Goal: Check status: Check status

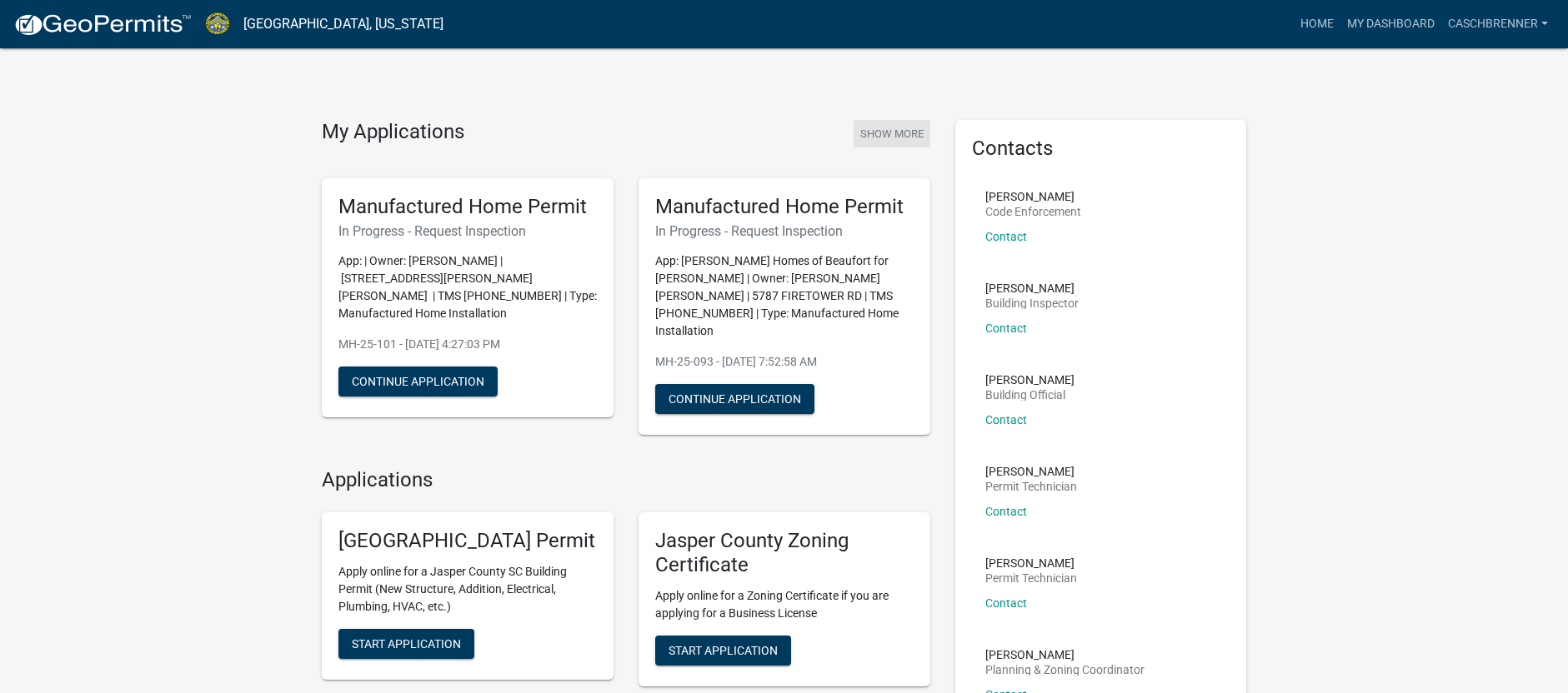
click at [888, 125] on button "Show More" at bounding box center [891, 133] width 77 height 27
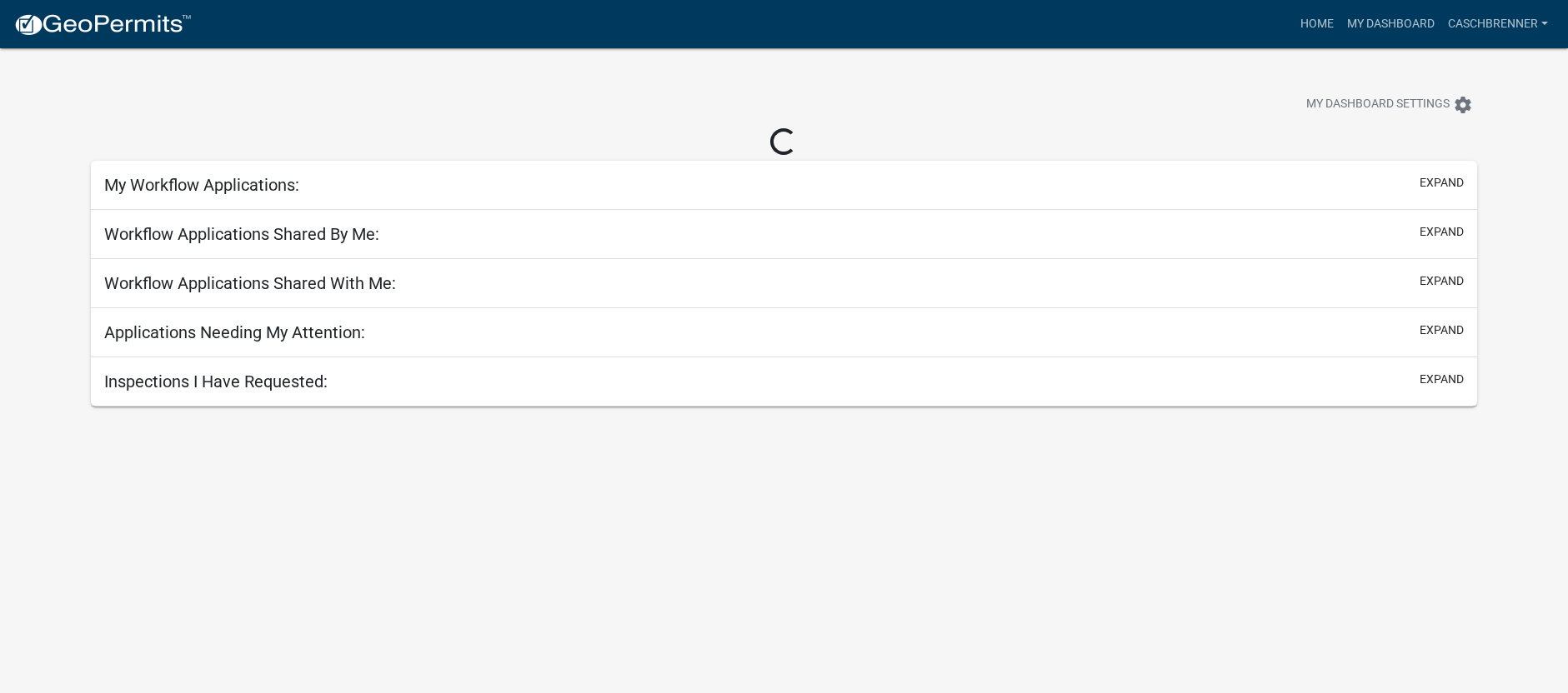
select select "2: 50"
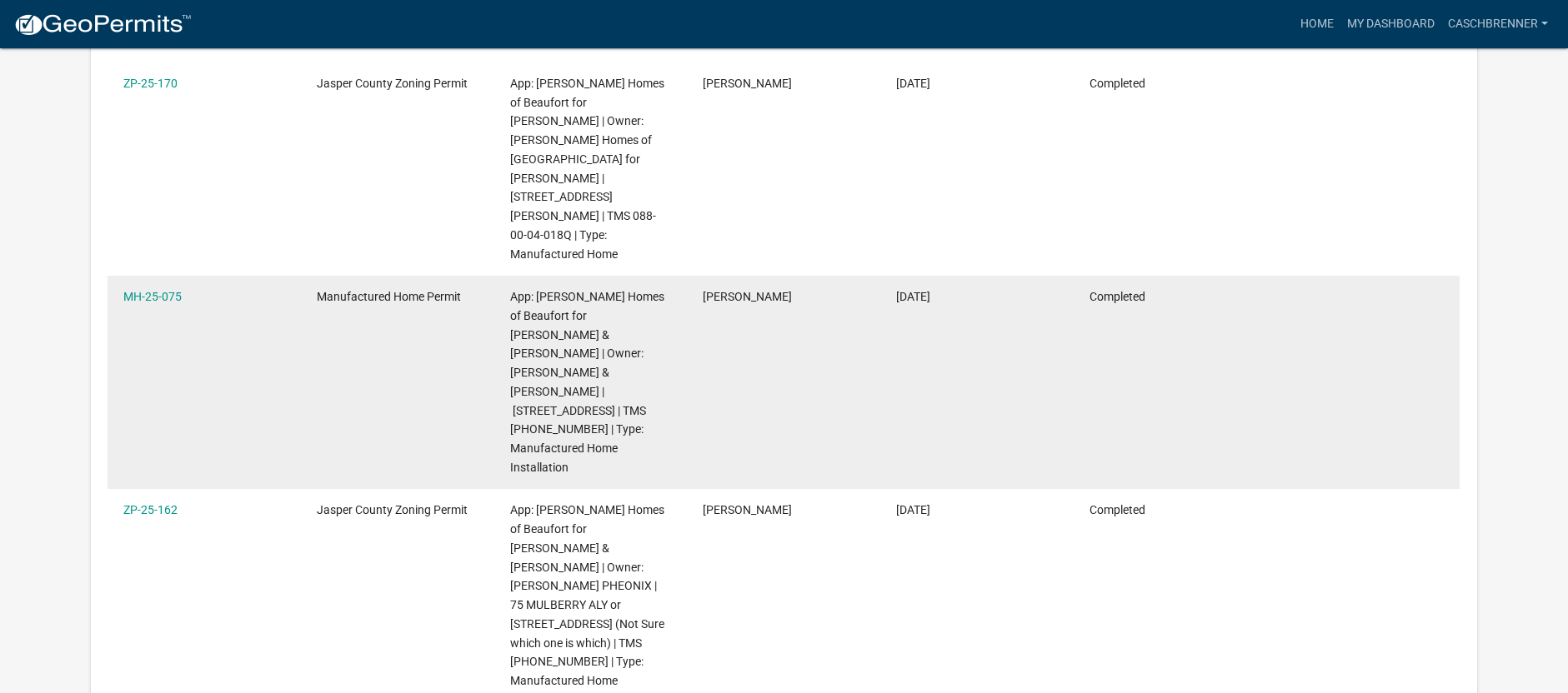
scroll to position [2249, 0]
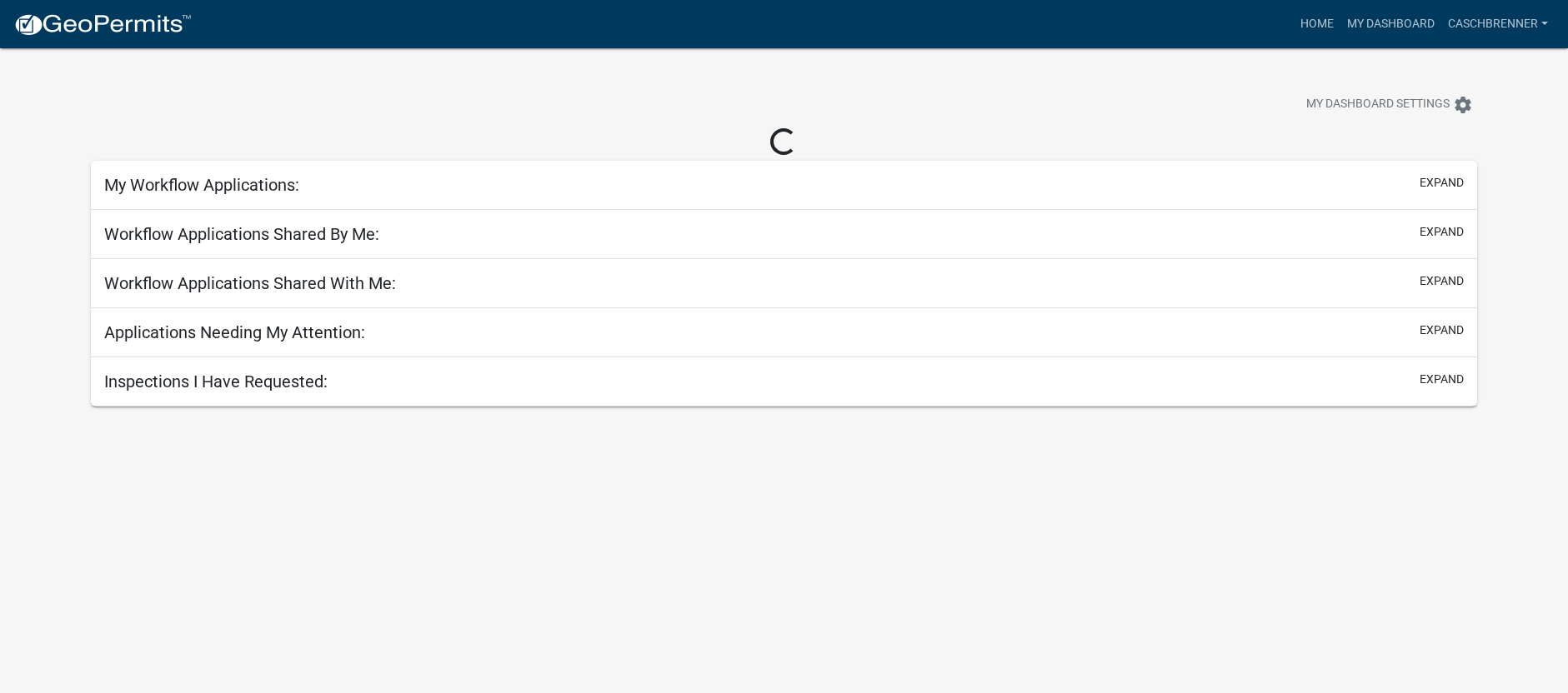
select select "2: 50"
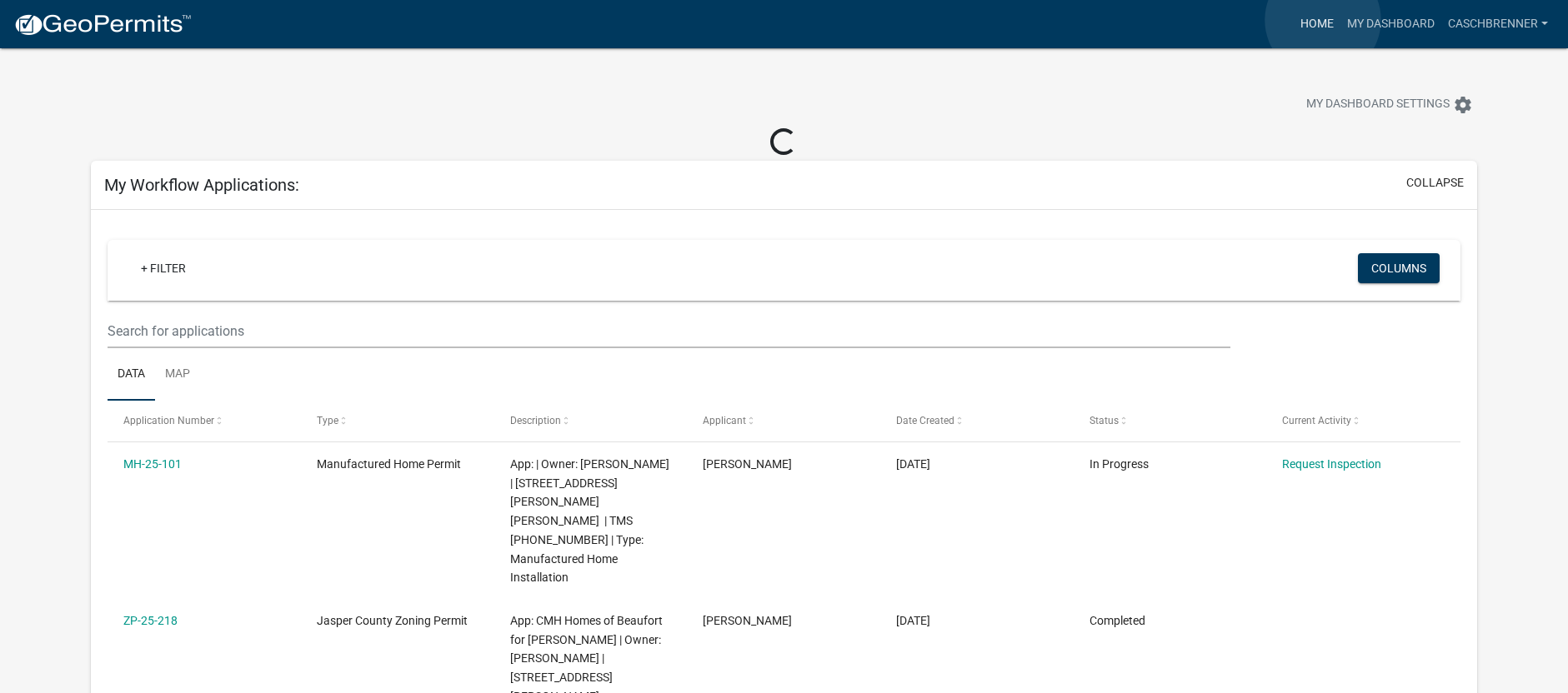
click at [1322, 20] on link "Home" at bounding box center [1316, 24] width 47 height 32
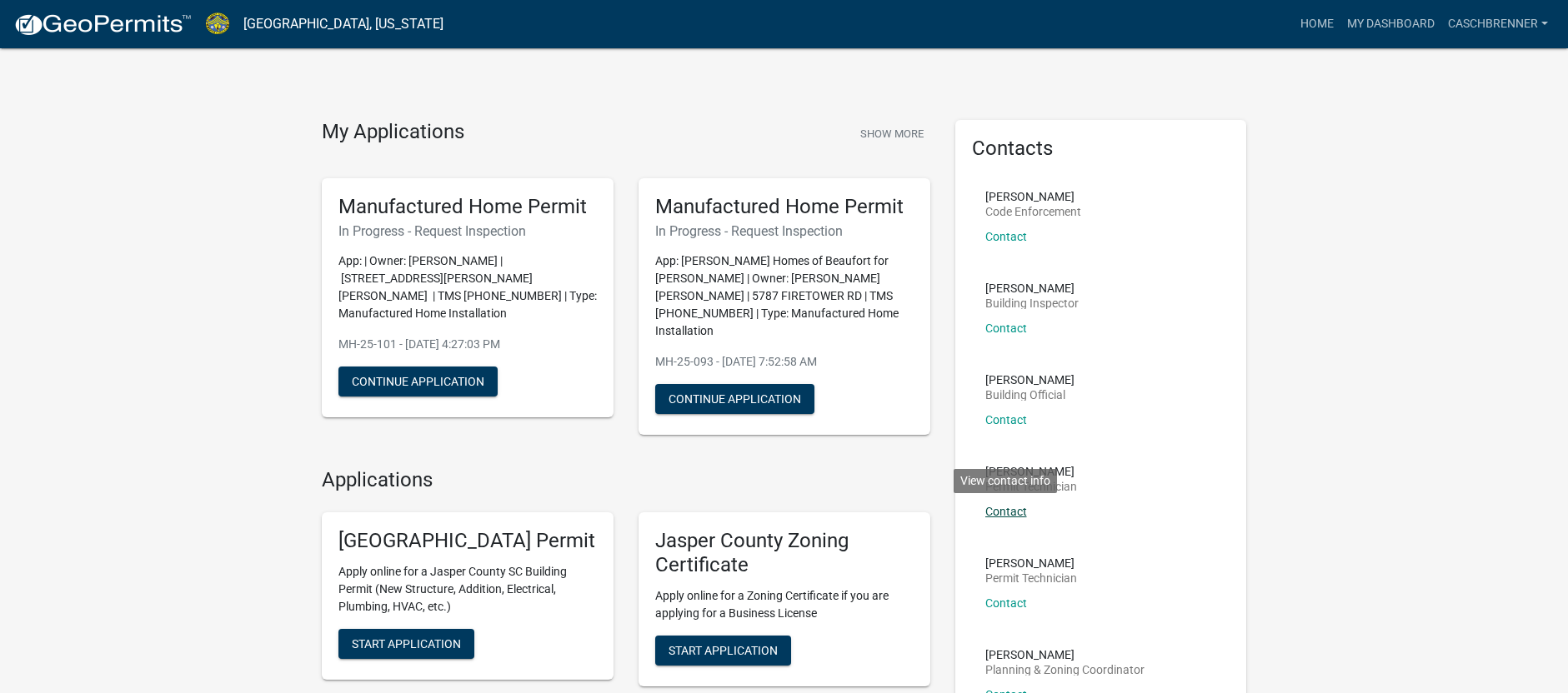
click at [1019, 509] on link "Contact" at bounding box center [1005, 511] width 42 height 13
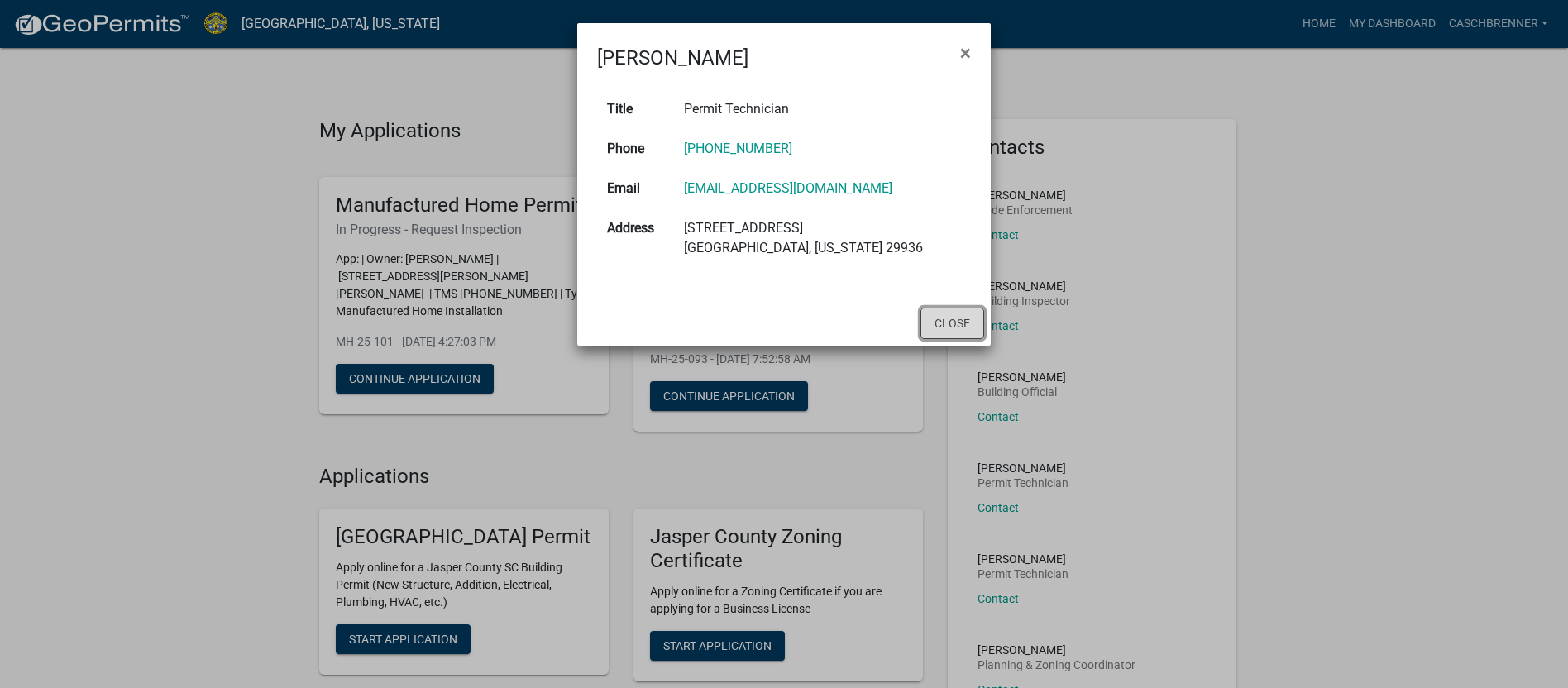
click at [976, 322] on button "Close" at bounding box center [952, 323] width 64 height 32
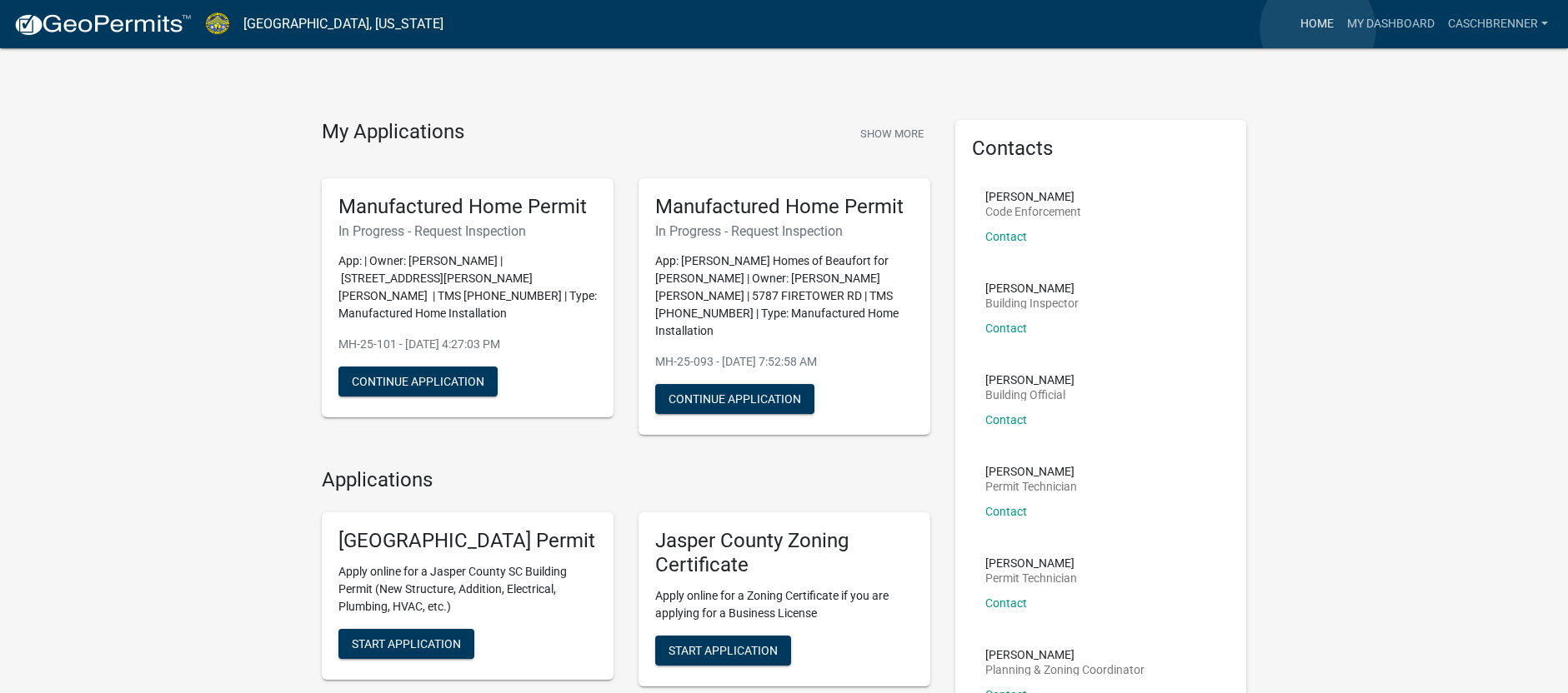
click at [1318, 28] on link "Home" at bounding box center [1316, 24] width 47 height 32
click at [872, 137] on button "Show More" at bounding box center [891, 133] width 77 height 27
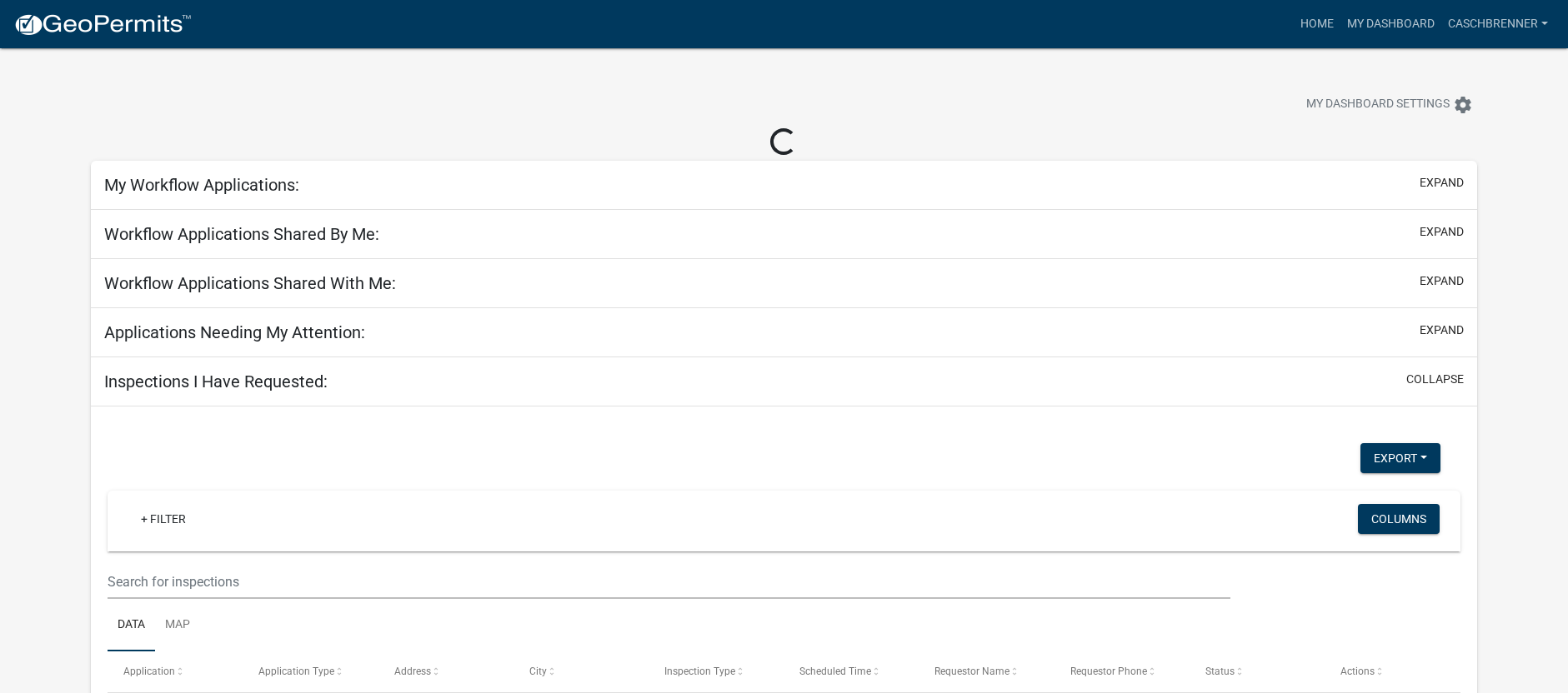
select select "2: 50"
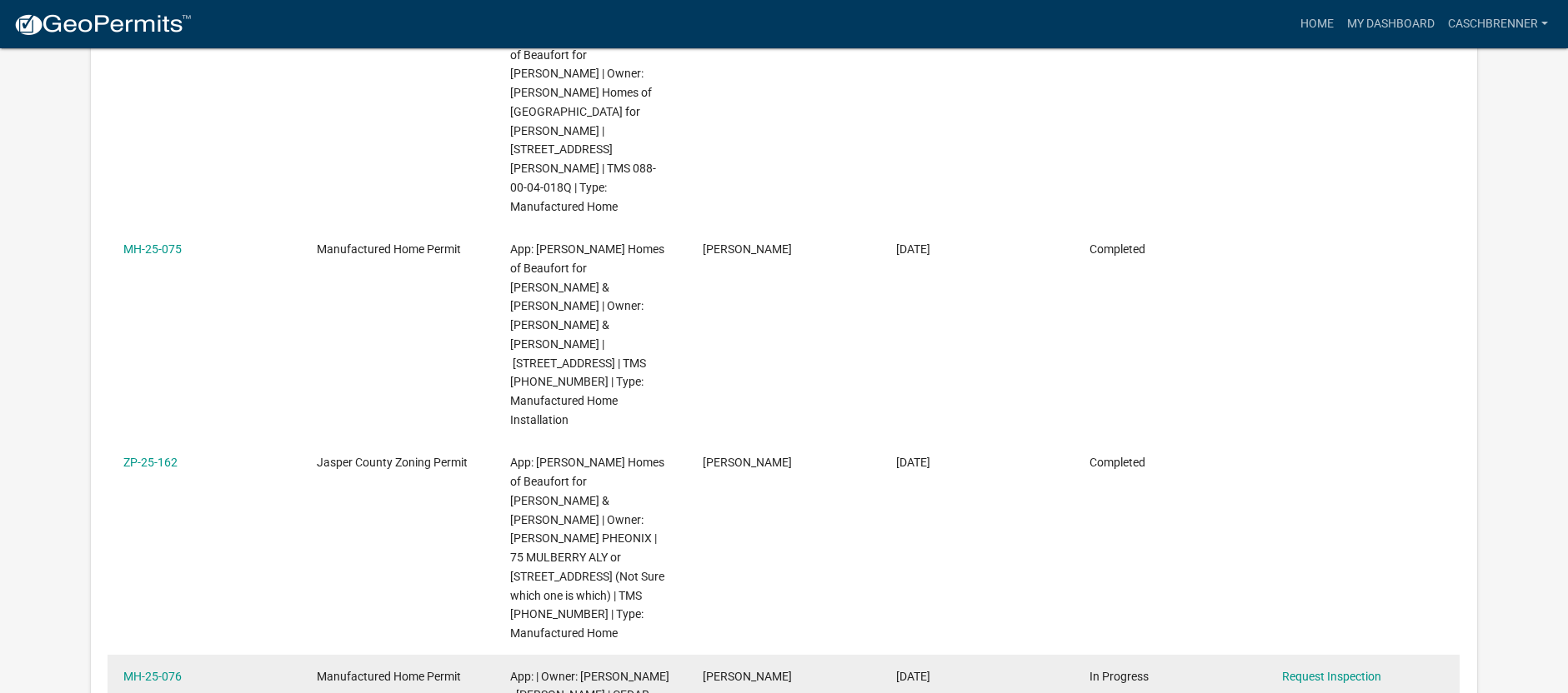
scroll to position [2303, 0]
